Goal: Information Seeking & Learning: Learn about a topic

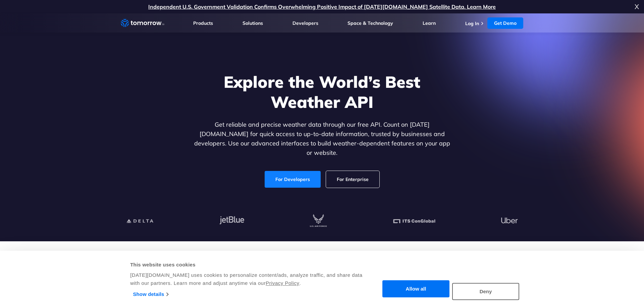
click at [294, 175] on link "For Developers" at bounding box center [293, 179] width 56 height 17
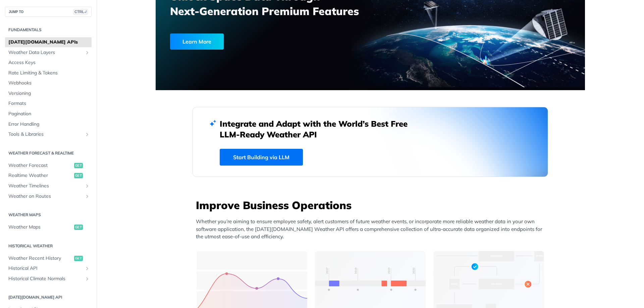
scroll to position [80, 0]
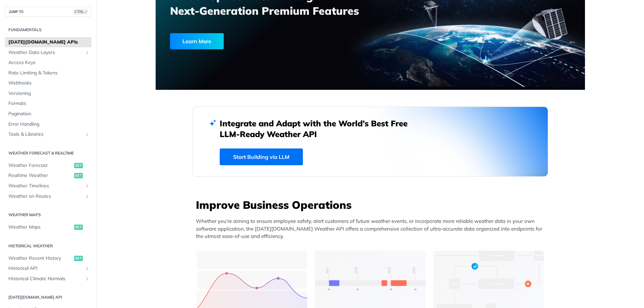
click at [267, 154] on link "Start Building via LLM" at bounding box center [261, 157] width 83 height 17
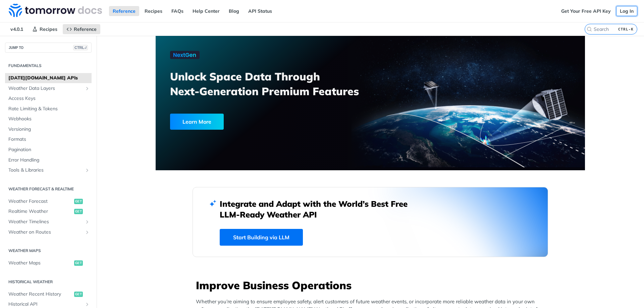
click at [622, 13] on link "Log In" at bounding box center [626, 11] width 21 height 10
